Goal: Information Seeking & Learning: Learn about a topic

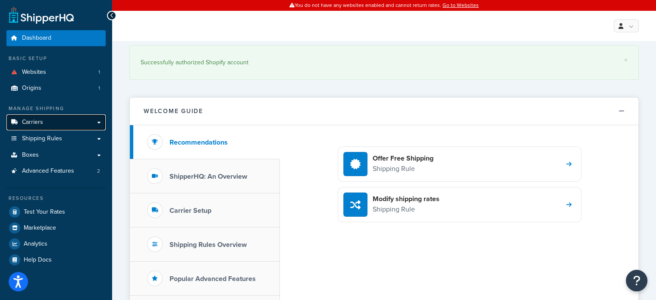
click at [57, 125] on link "Carriers" at bounding box center [55, 122] width 99 height 16
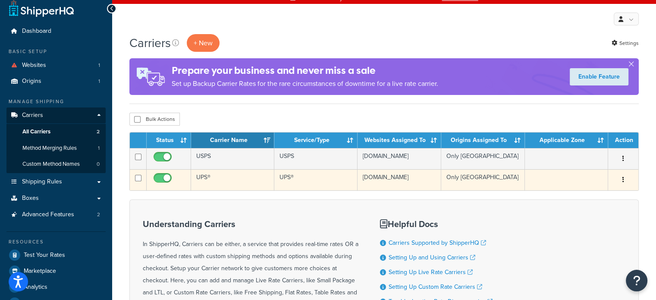
scroll to position [7, 0]
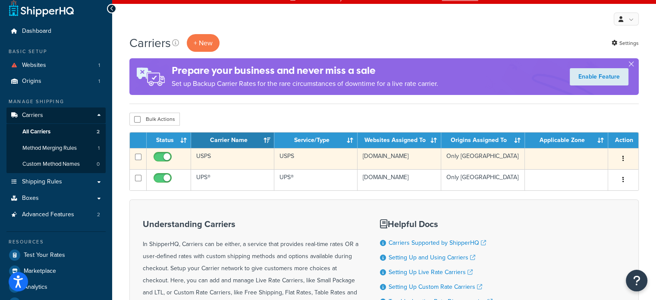
click at [623, 157] on icon "button" at bounding box center [623, 158] width 2 height 6
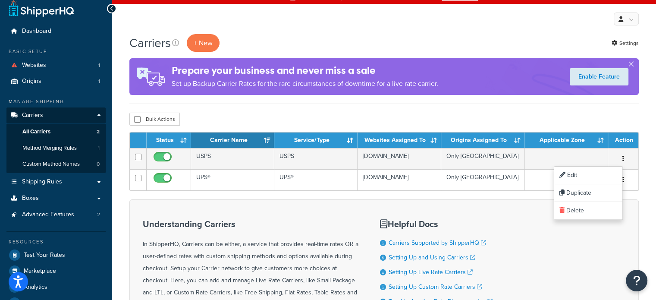
click at [270, 223] on h3 "Understanding Carriers" at bounding box center [251, 223] width 216 height 9
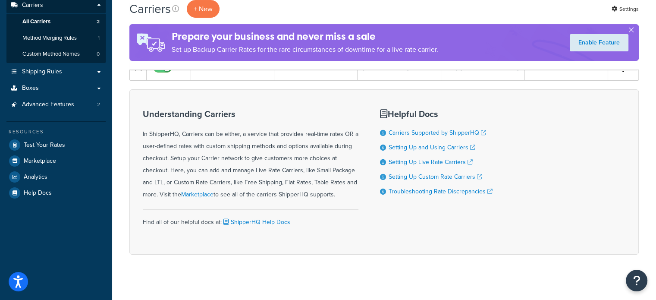
scroll to position [0, 0]
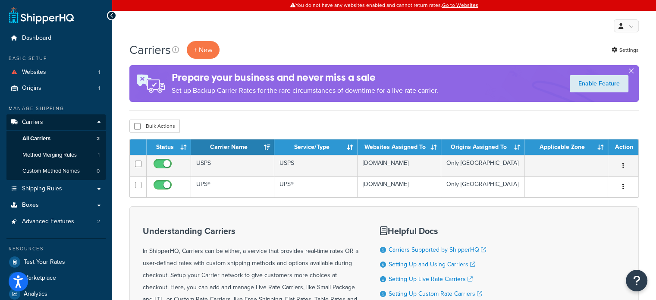
click at [635, 70] on div "Prepare your business and never miss a sale Set up Backup Carrier Rates for the…" at bounding box center [383, 83] width 509 height 37
click at [630, 72] on button "button" at bounding box center [631, 73] width 2 height 2
